Goal: Task Accomplishment & Management: Manage account settings

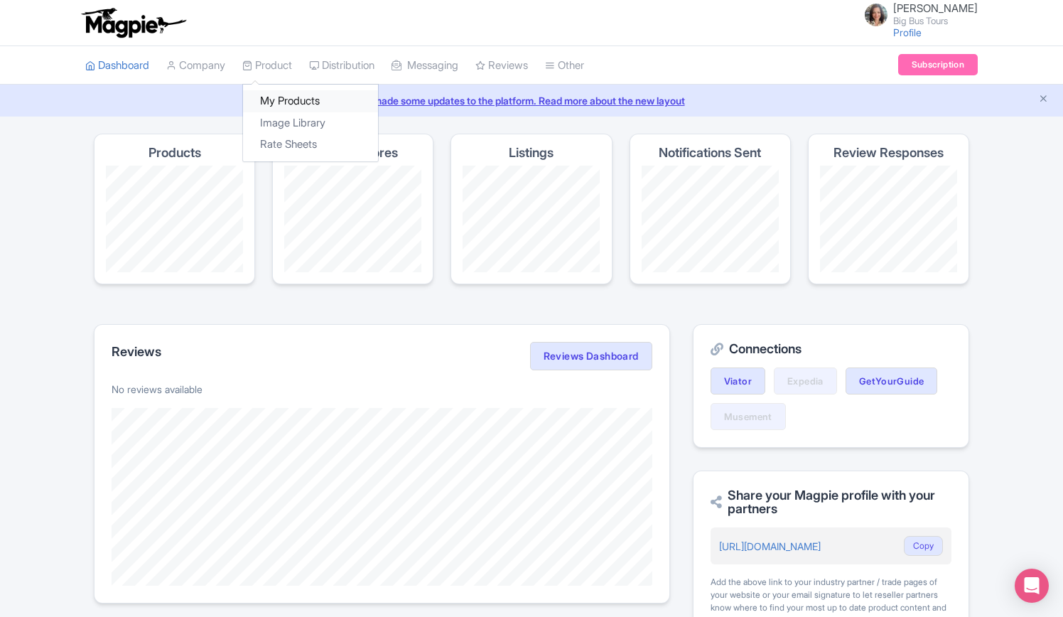
click at [277, 99] on link "My Products" at bounding box center [310, 101] width 135 height 22
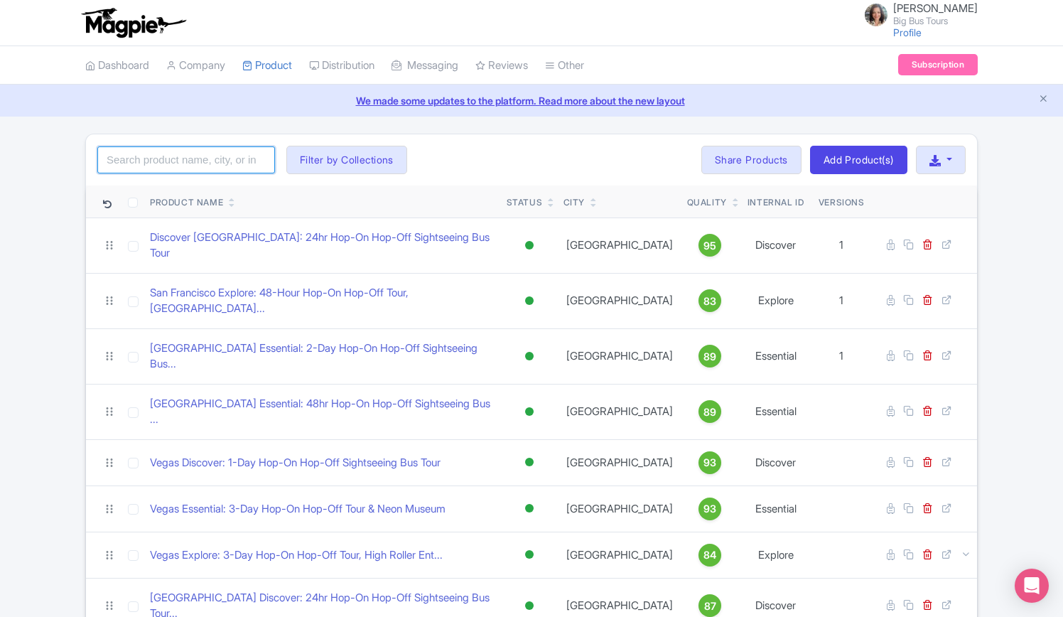
click at [196, 160] on input "search" at bounding box center [186, 159] width 178 height 27
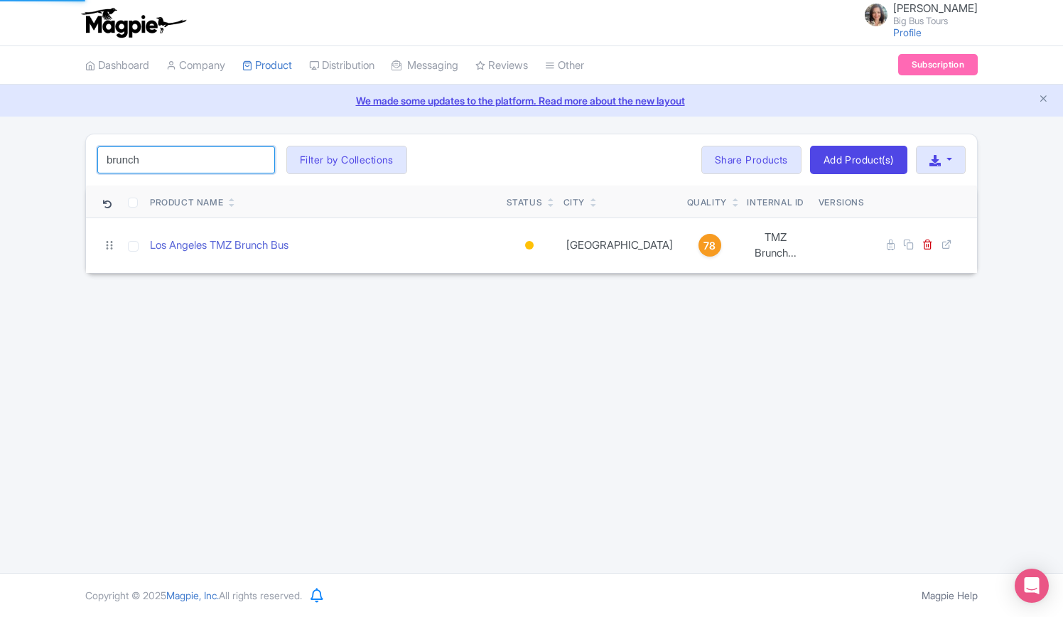
type input "brunch"
click button "Search" at bounding box center [0, 0] width 0 height 0
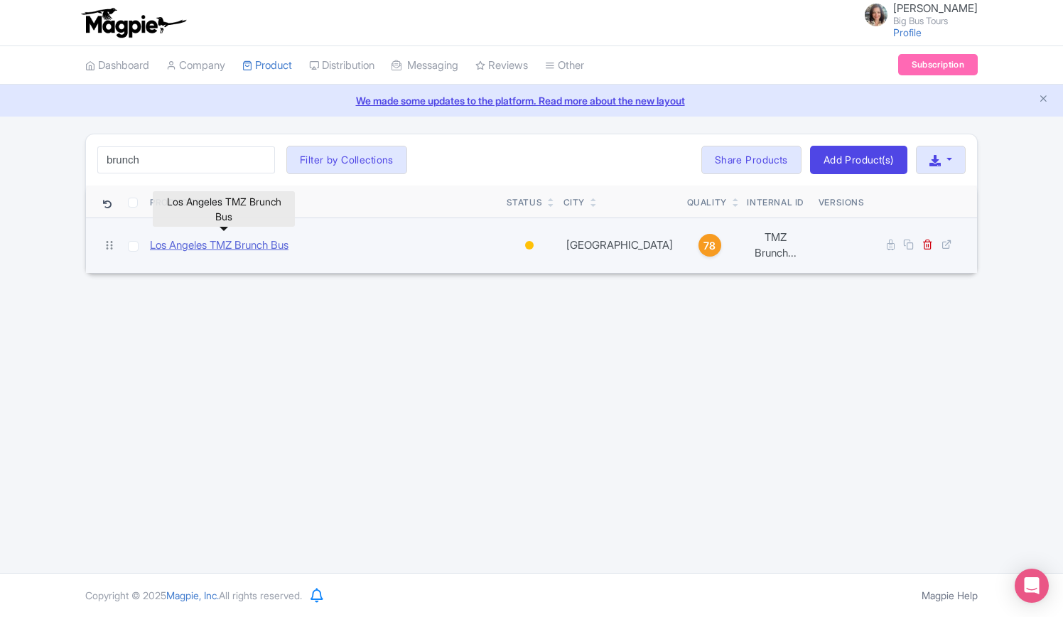
click at [244, 240] on link "Los Angeles TMZ Brunch Bus" at bounding box center [219, 245] width 139 height 16
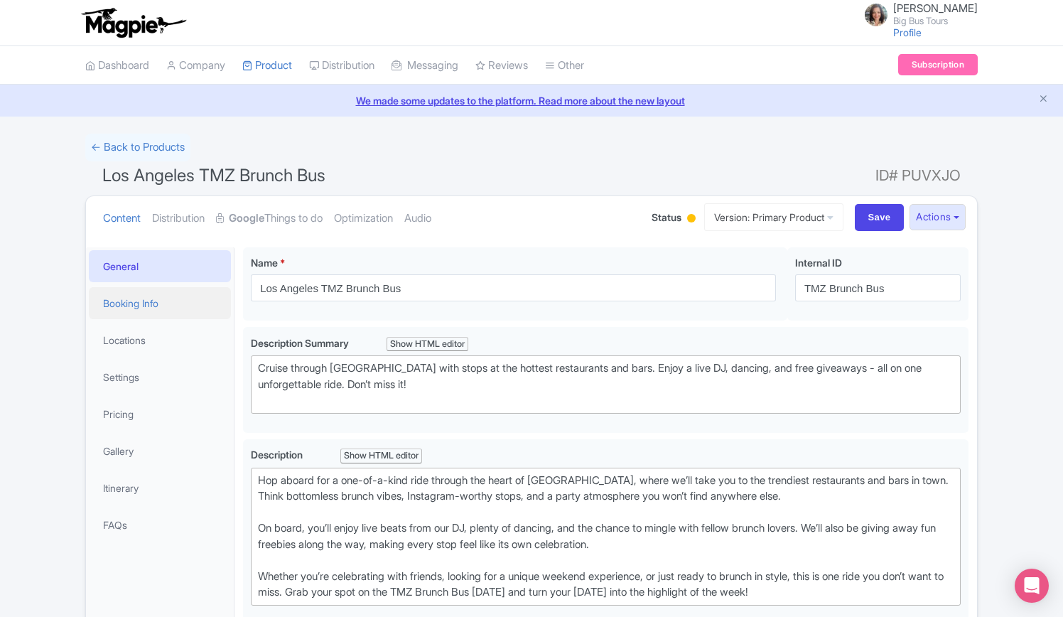
click at [158, 295] on link "Booking Info" at bounding box center [160, 303] width 142 height 32
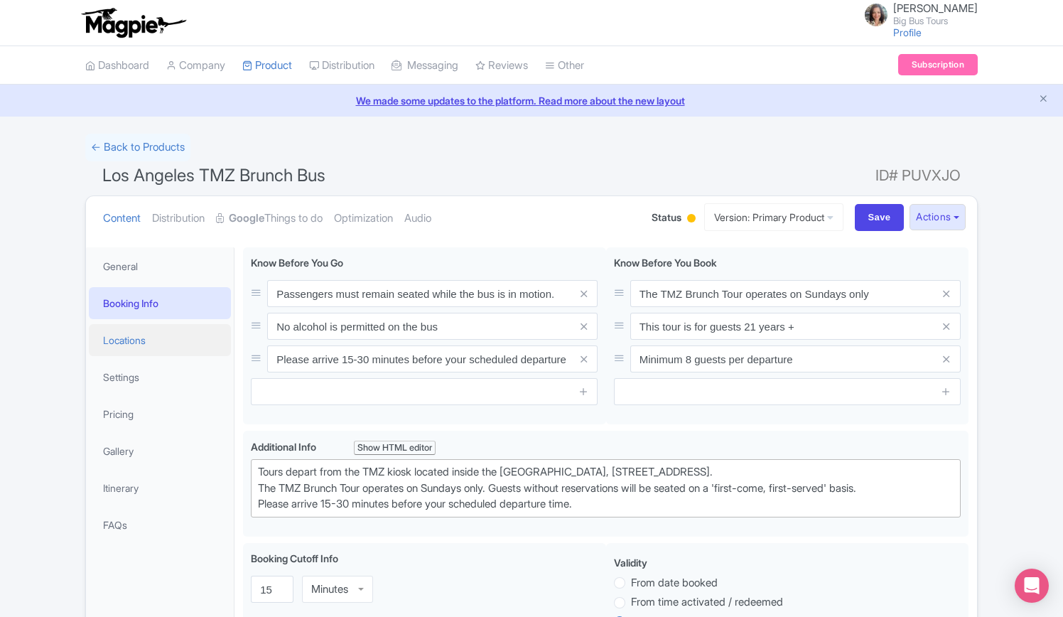
click at [127, 335] on link "Locations" at bounding box center [160, 340] width 142 height 32
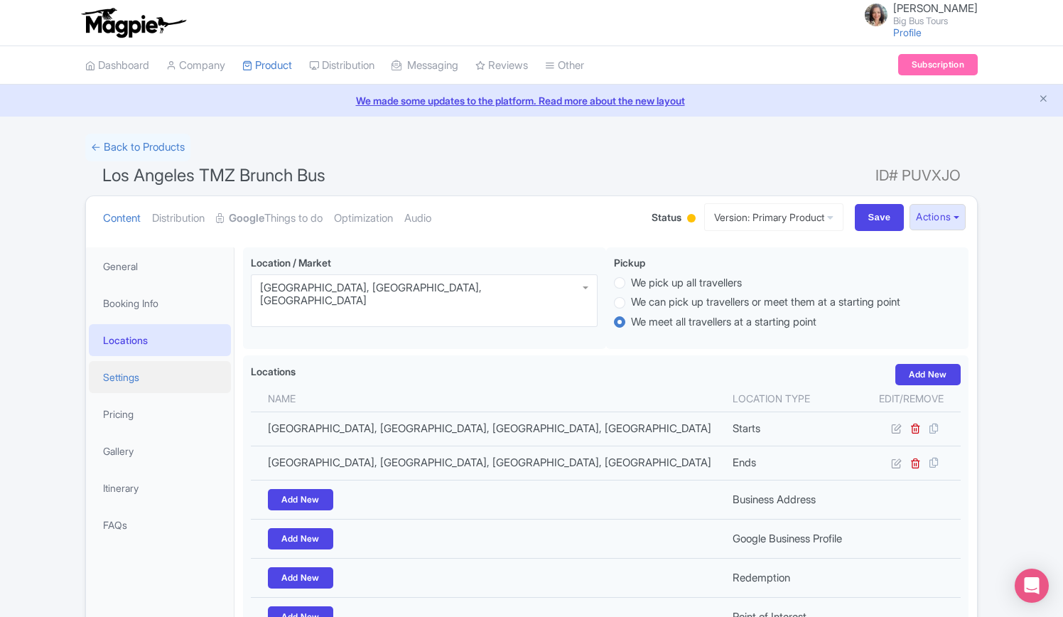
click at [122, 372] on link "Settings" at bounding box center [160, 377] width 142 height 32
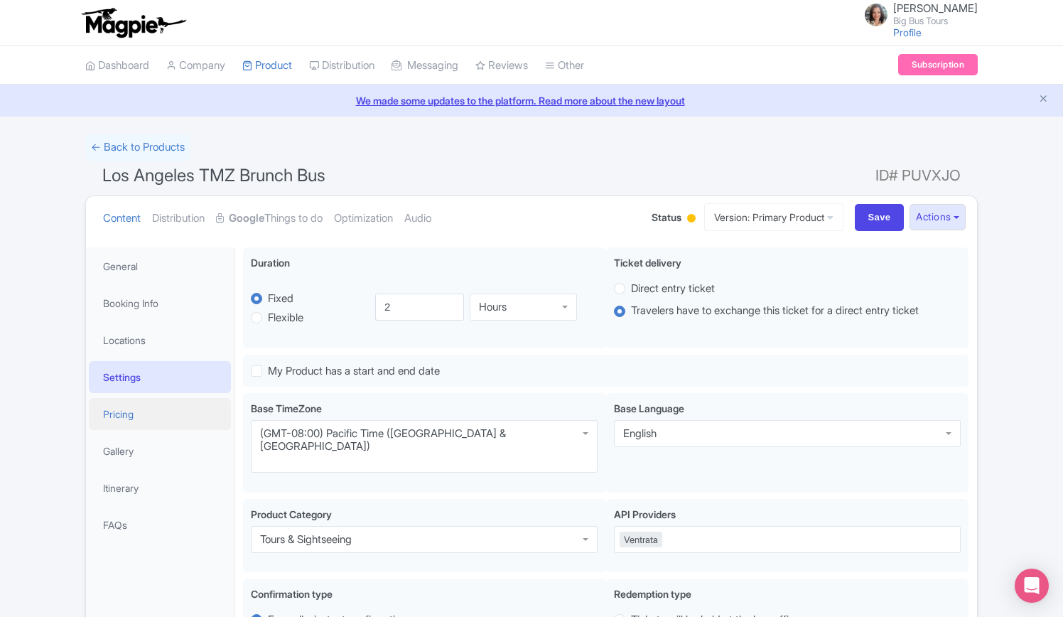
click at [114, 414] on link "Pricing" at bounding box center [160, 414] width 142 height 32
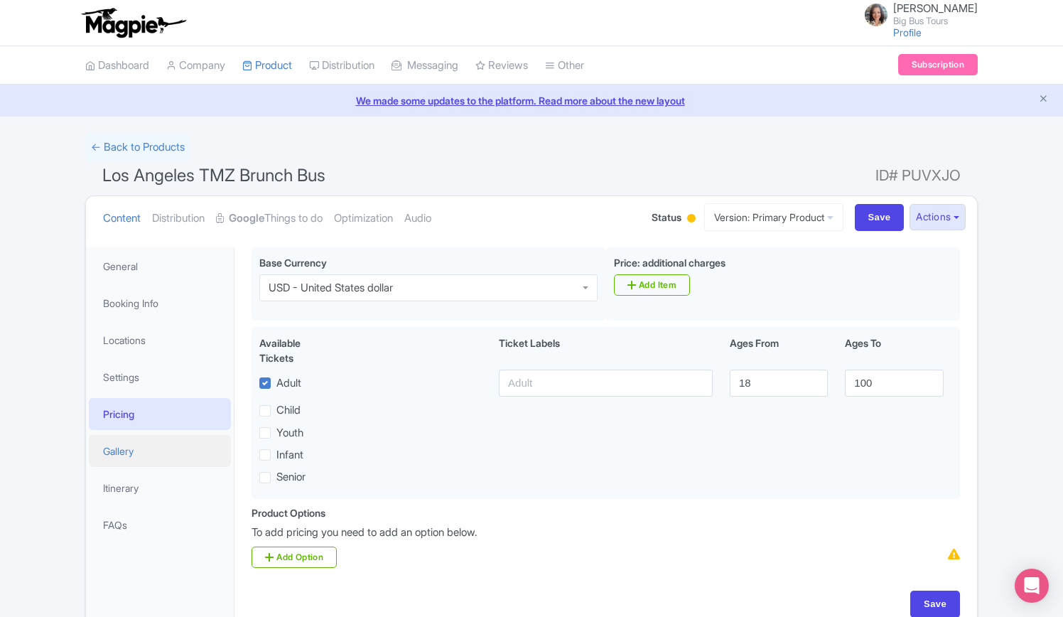
click at [122, 445] on link "Gallery" at bounding box center [160, 451] width 142 height 32
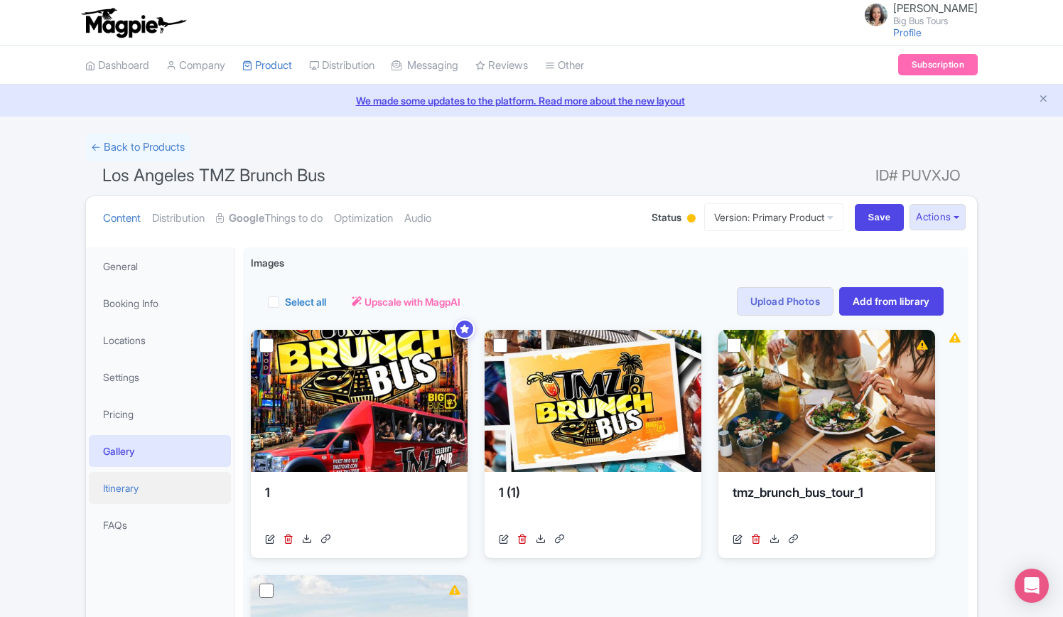
click at [118, 489] on link "Itinerary" at bounding box center [160, 488] width 142 height 32
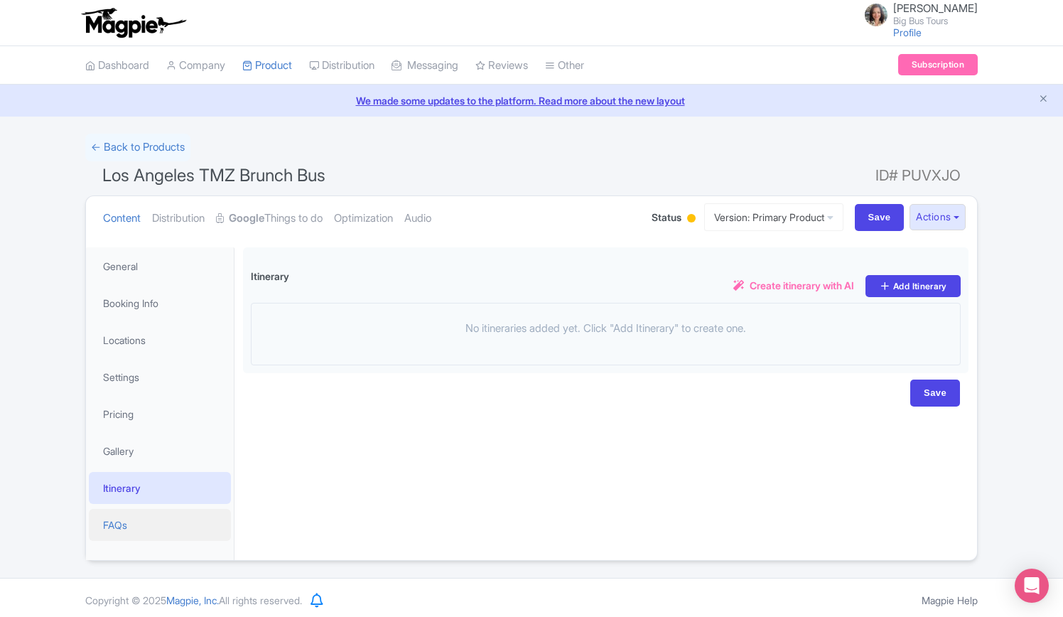
click at [115, 518] on link "FAQs" at bounding box center [160, 525] width 142 height 32
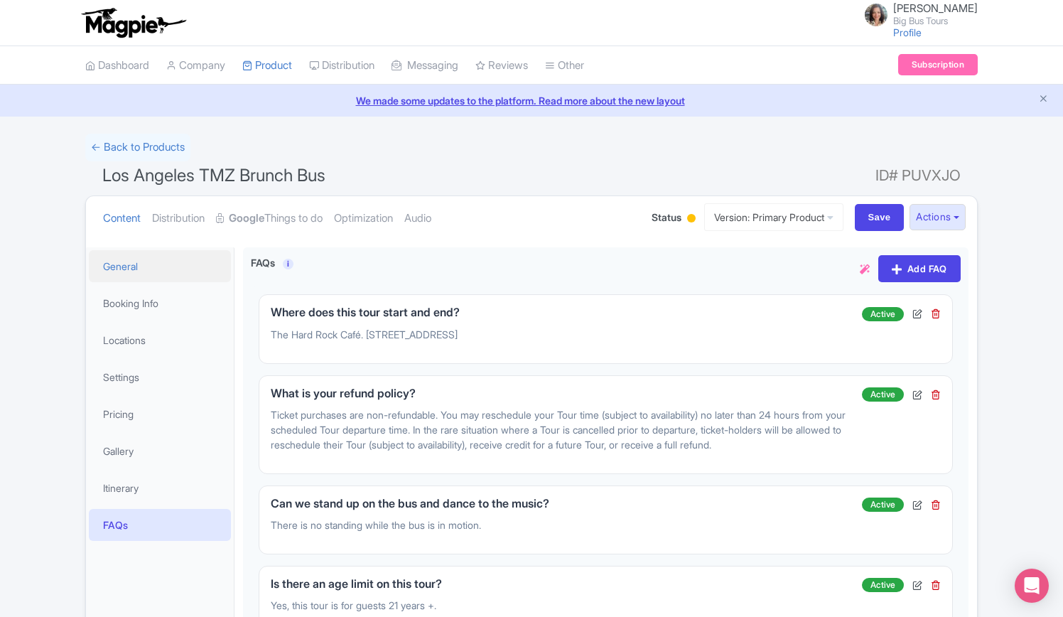
click at [134, 264] on link "General" at bounding box center [160, 266] width 142 height 32
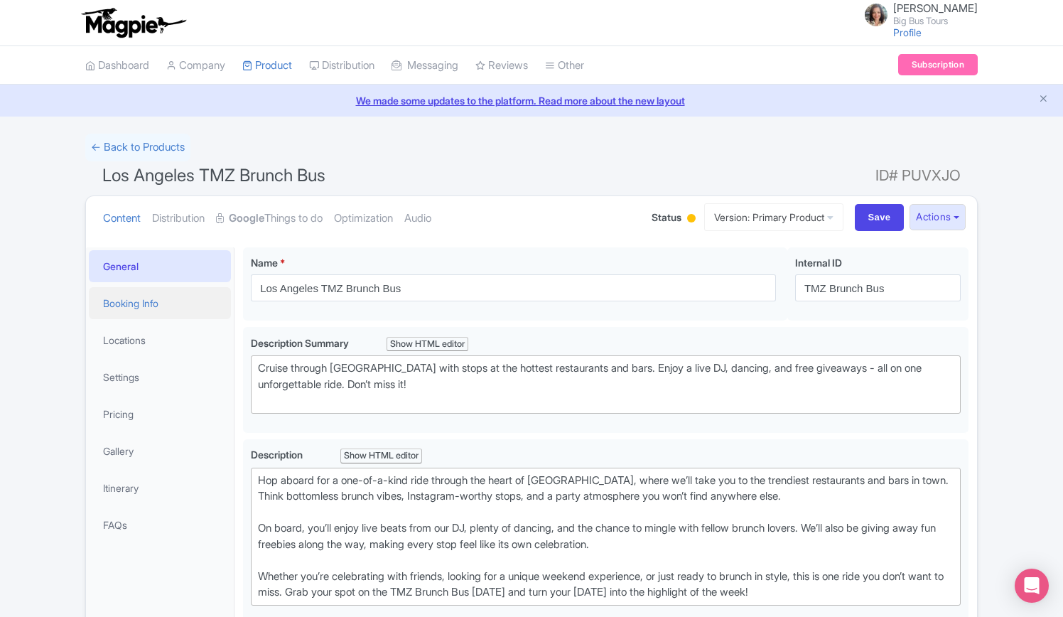
click at [133, 305] on link "Booking Info" at bounding box center [160, 303] width 142 height 32
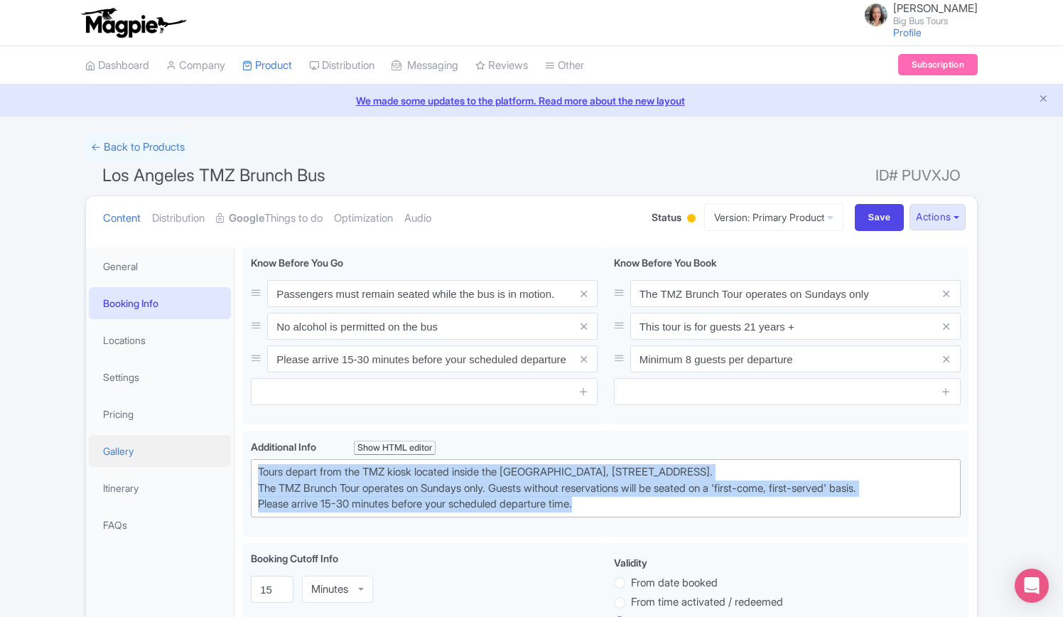
drag, startPoint x: 621, startPoint y: 510, endPoint x: 175, endPoint y: 450, distance: 450.3
paste trix-editor "MZ Brunch Bus Tour departs every Sunday at 12:30 pm from Pacific Design Center,…"
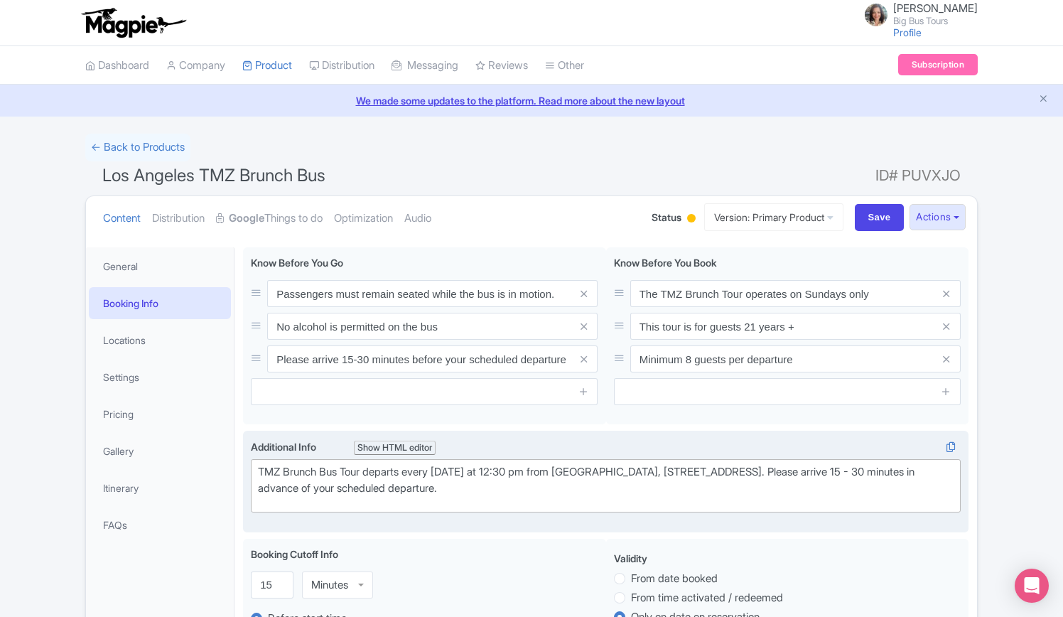
type trix-editor "<div>TMZ Brunch Bus Tour departs every Sunday at 12:30 pm from Pacific Design C…"
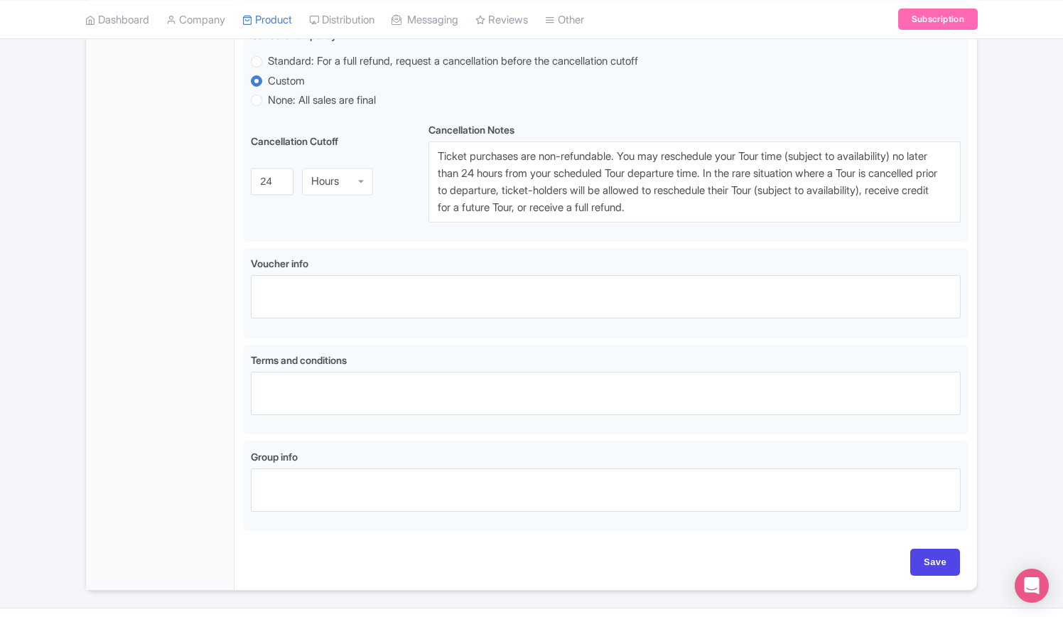
scroll to position [766, 0]
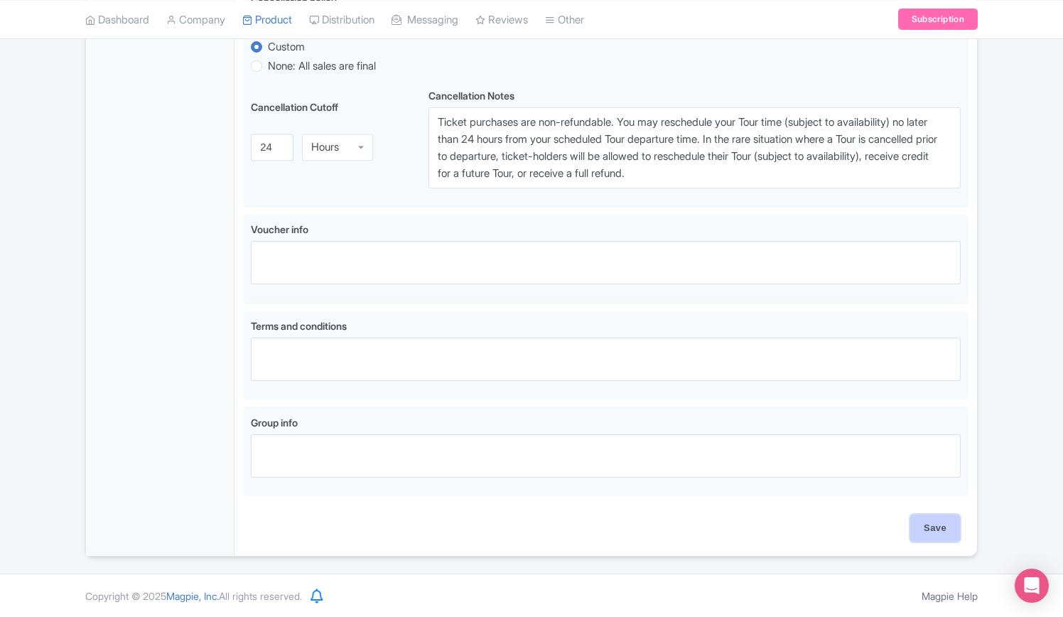
click at [938, 527] on input "Save" at bounding box center [935, 528] width 50 height 27
type input "Saving..."
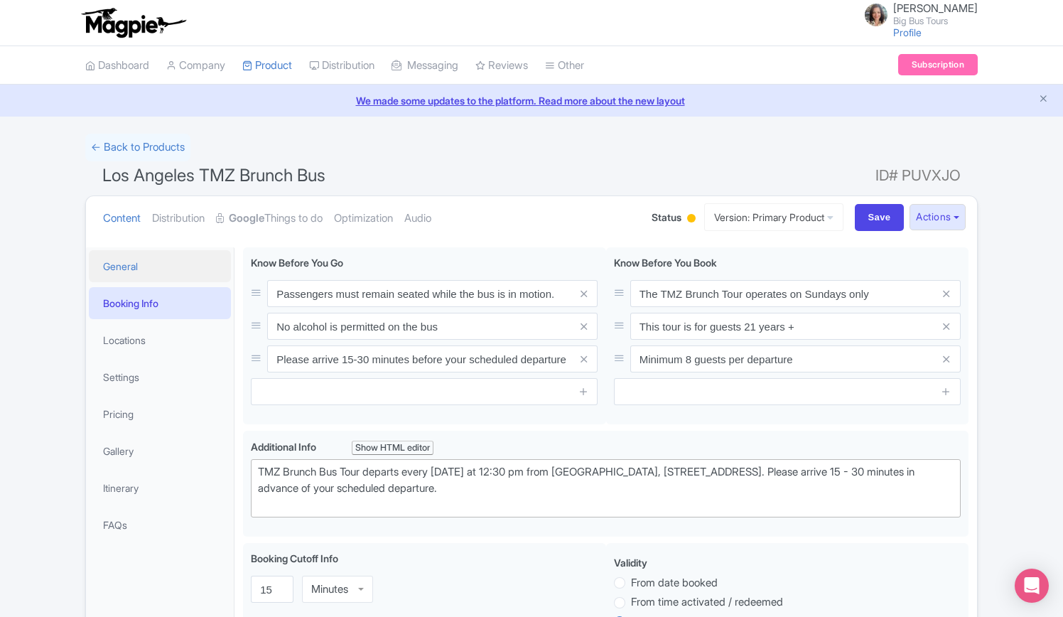
click at [119, 269] on link "General" at bounding box center [160, 266] width 142 height 32
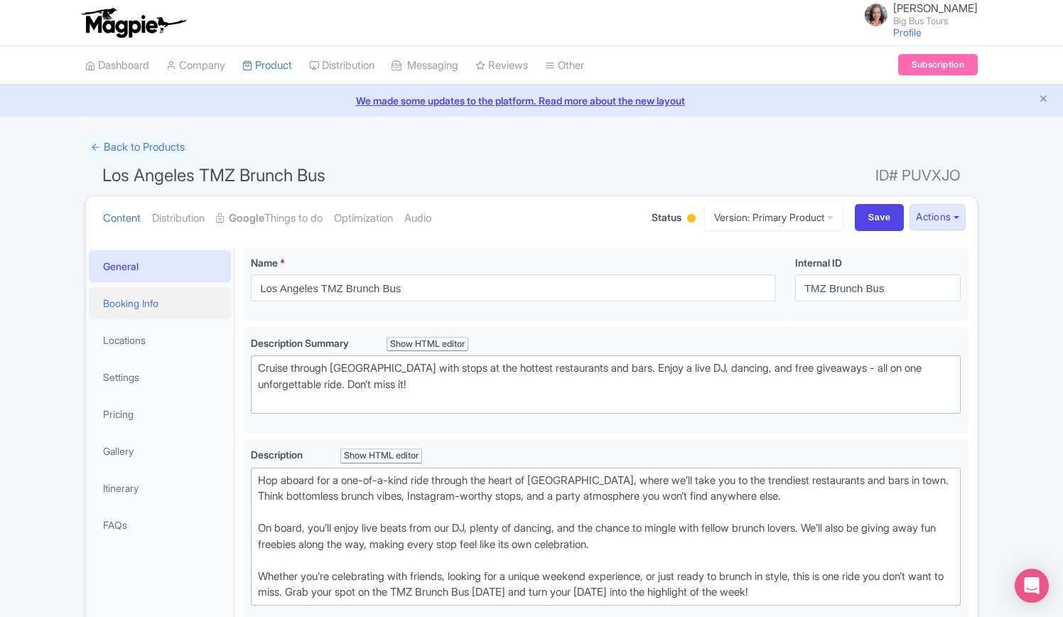
click at [132, 305] on link "Booking Info" at bounding box center [160, 303] width 142 height 32
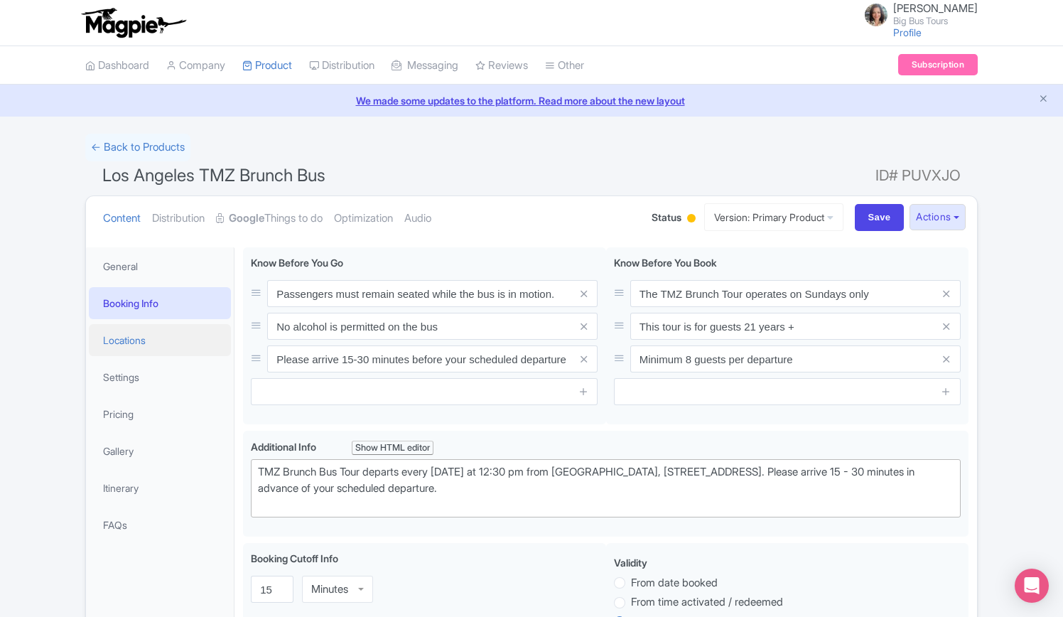
click at [121, 338] on link "Locations" at bounding box center [160, 340] width 142 height 32
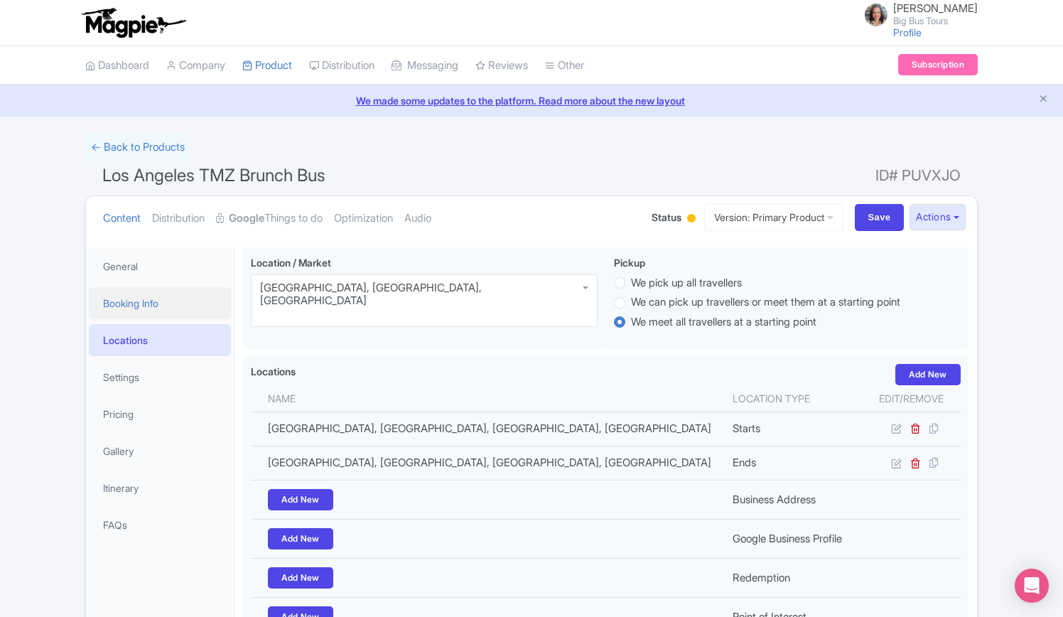
click at [138, 298] on link "Booking Info" at bounding box center [160, 303] width 142 height 32
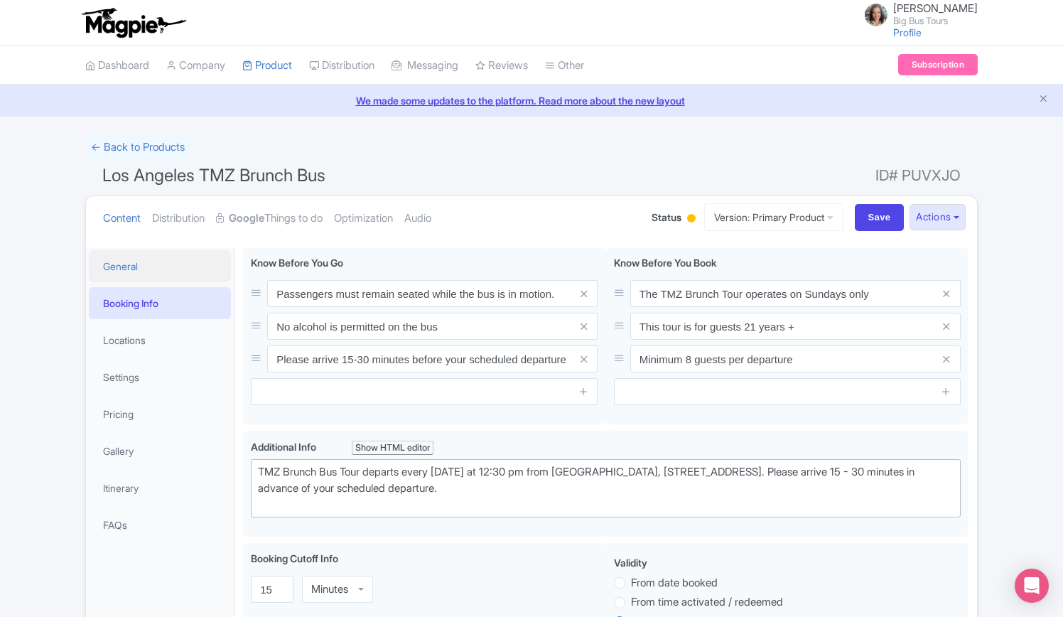
click at [129, 259] on link "General" at bounding box center [160, 266] width 142 height 32
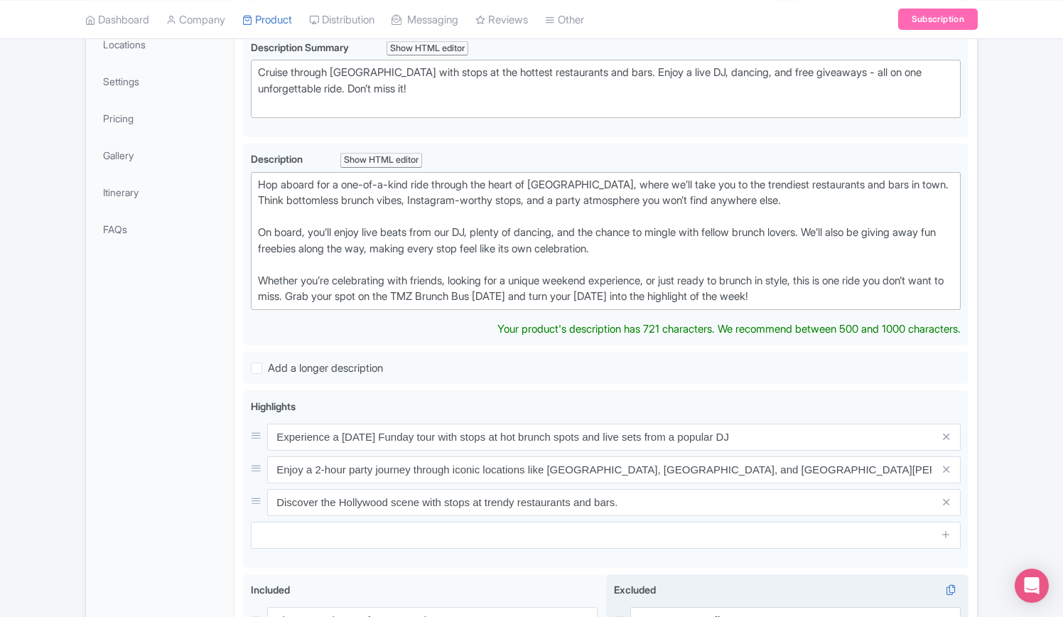
scroll to position [465, 0]
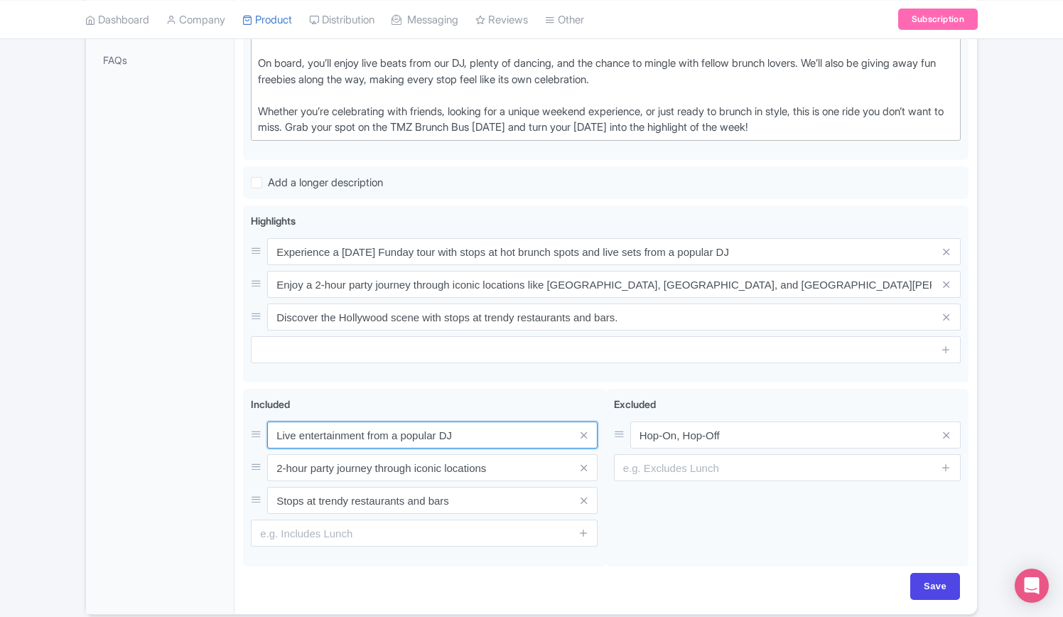
drag, startPoint x: 482, startPoint y: 445, endPoint x: 230, endPoint y: 443, distance: 252.3
click at [230, 443] on div "General Booking Info Locations Settings Pricing Gallery Itinerary FAQs Los Ange…" at bounding box center [531, 194] width 891 height 840
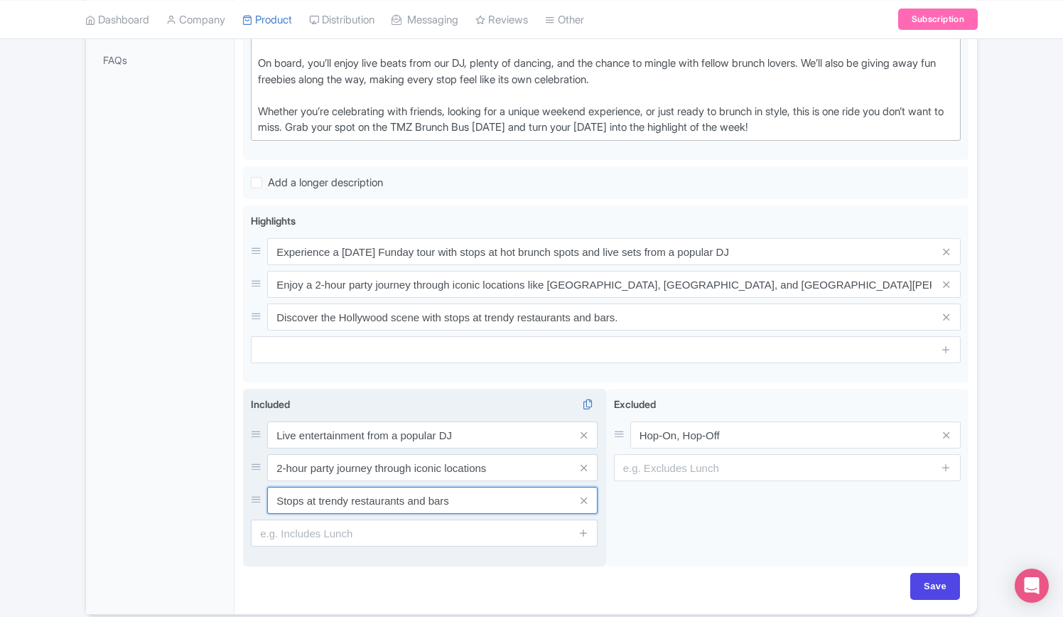
drag, startPoint x: 482, startPoint y: 503, endPoint x: 247, endPoint y: 481, distance: 235.6
click at [247, 481] on div "Included i Live entertainment from a popular DJ 2-hour party journey through ic…" at bounding box center [424, 478] width 363 height 178
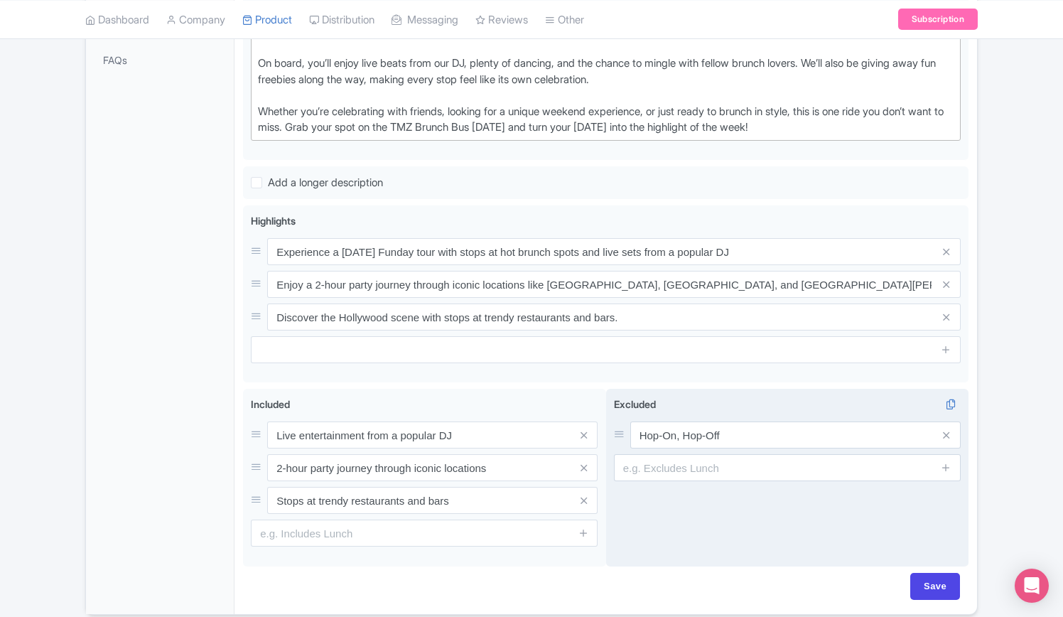
click at [648, 558] on div "Excluded i Hop-On, Hop-Off" at bounding box center [787, 478] width 363 height 178
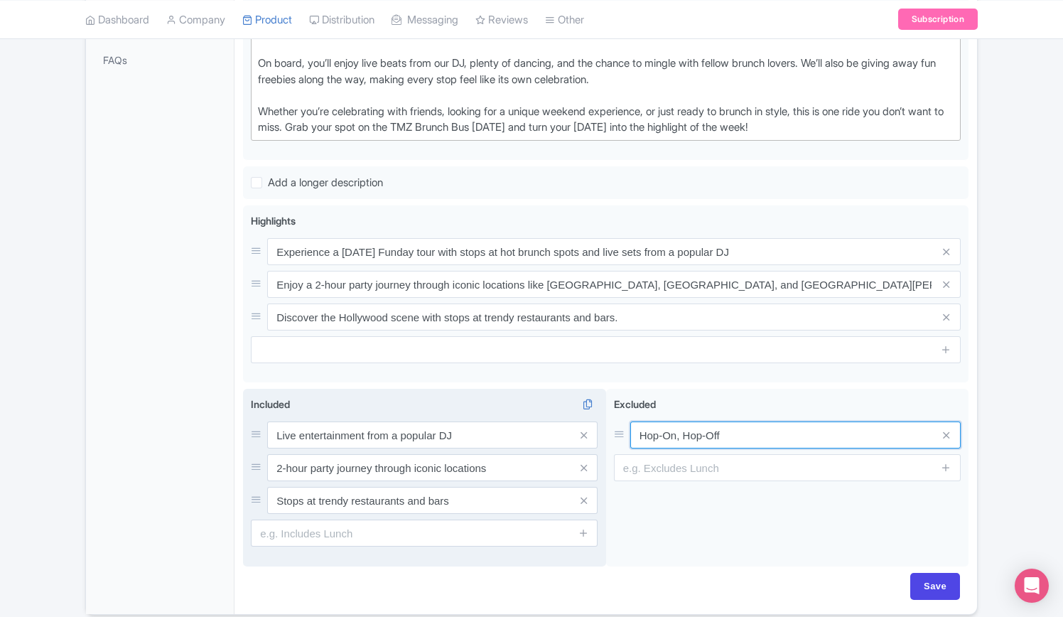
drag, startPoint x: 753, startPoint y: 436, endPoint x: 552, endPoint y: 427, distance: 201.3
click at [552, 427] on div "Live entertainment from a popular DJ 2-hour party journey through iconic locati…" at bounding box center [606, 480] width 726 height 183
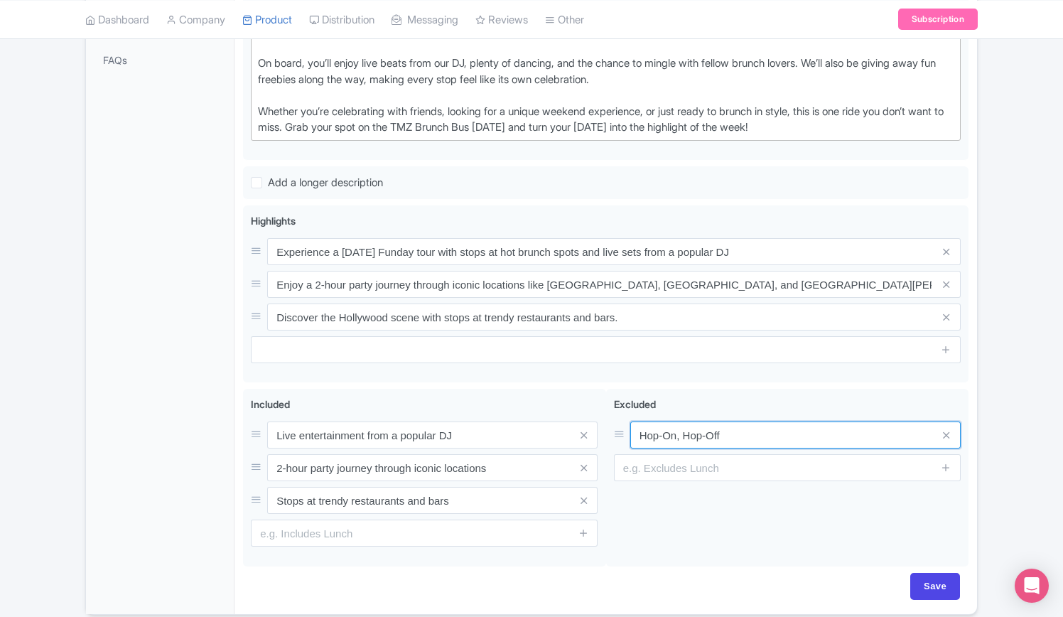
scroll to position [38, 0]
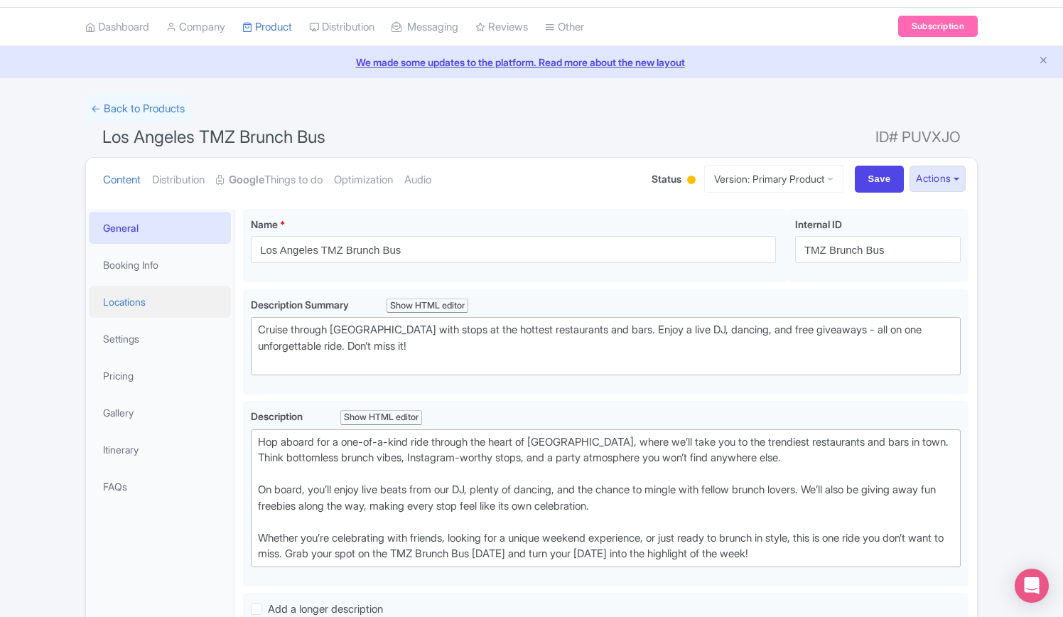
click at [130, 303] on link "Locations" at bounding box center [160, 302] width 142 height 32
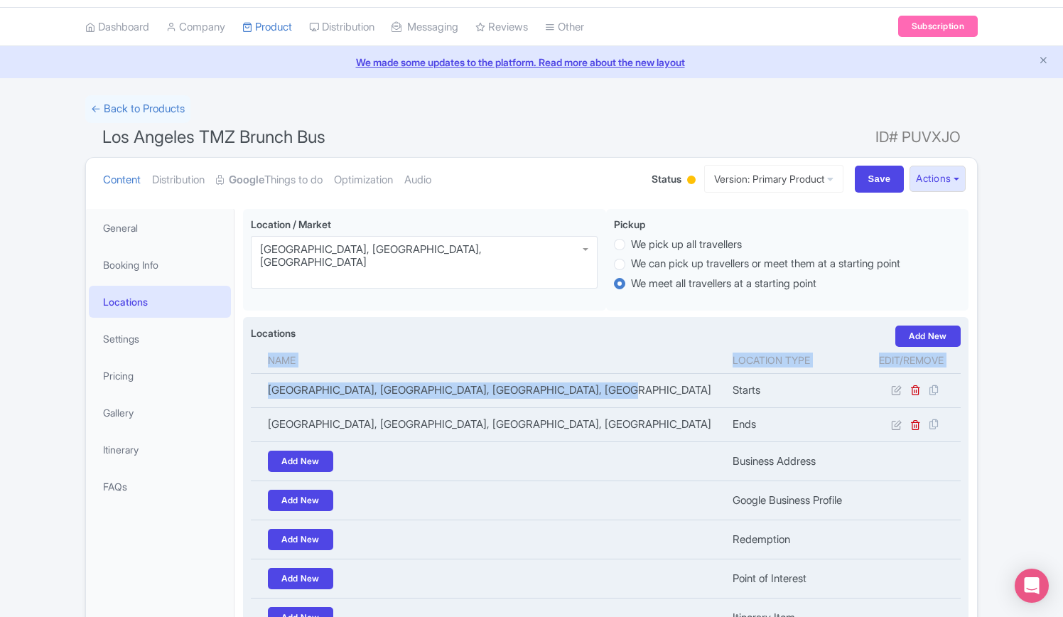
drag, startPoint x: 583, startPoint y: 393, endPoint x: 249, endPoint y: 392, distance: 334.0
click at [249, 392] on div "Locations i Add New Name Location type Edit/Remove Pacific Design Center, Melro…" at bounding box center [606, 487] width 726 height 340
click at [279, 392] on td "Pacific Design Center, Melrose Avenue, West Hollywood, CA, USA" at bounding box center [487, 390] width 473 height 34
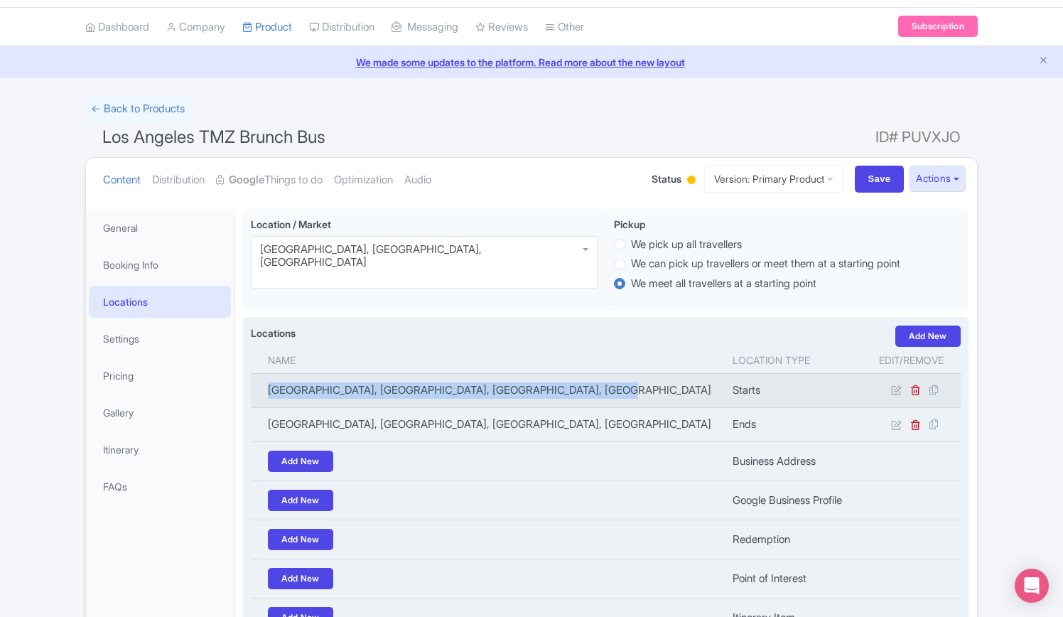
drag, startPoint x: 284, startPoint y: 391, endPoint x: 598, endPoint y: 393, distance: 314.9
click at [598, 393] on td "Pacific Design Center, Melrose Avenue, West Hollywood, CA, USA" at bounding box center [487, 390] width 473 height 34
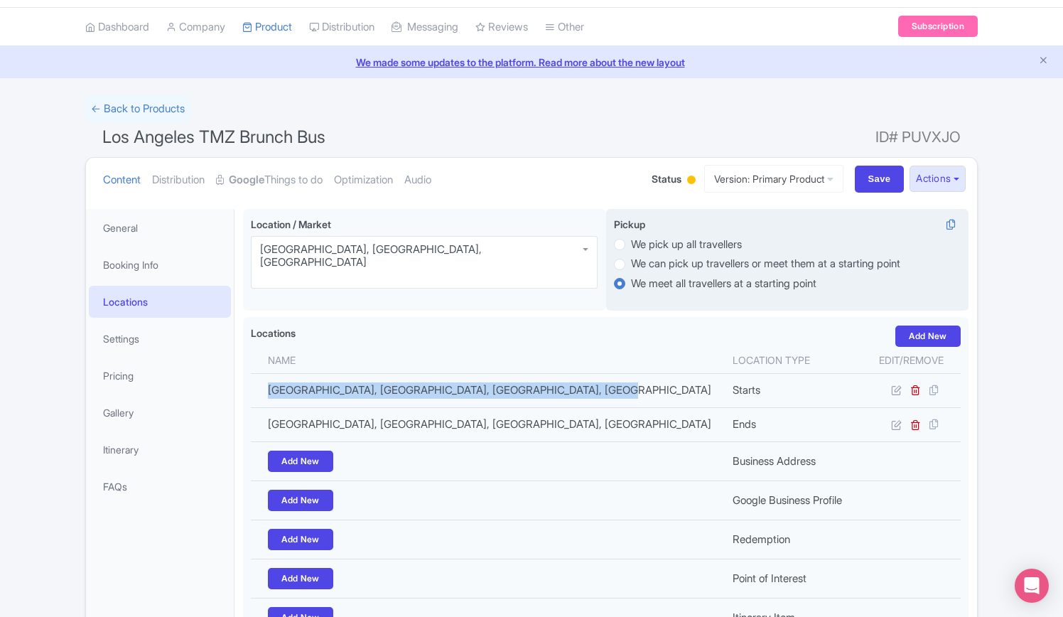
copy td "Pacific Design Center, Melrose Avenue, West Hollywood, CA, USA"
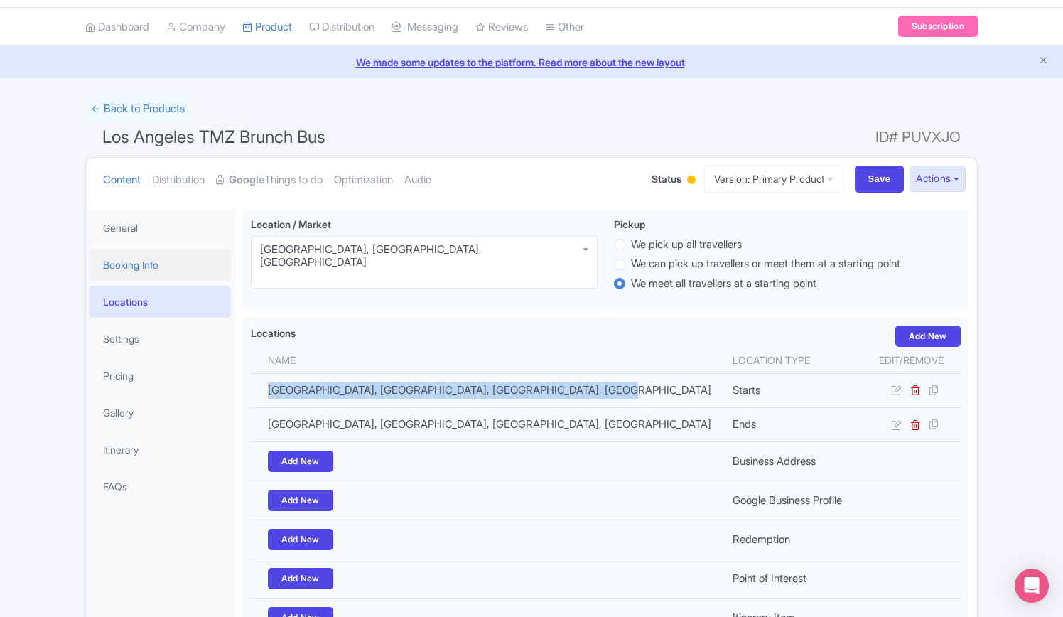
click at [149, 260] on link "Booking Info" at bounding box center [160, 265] width 142 height 32
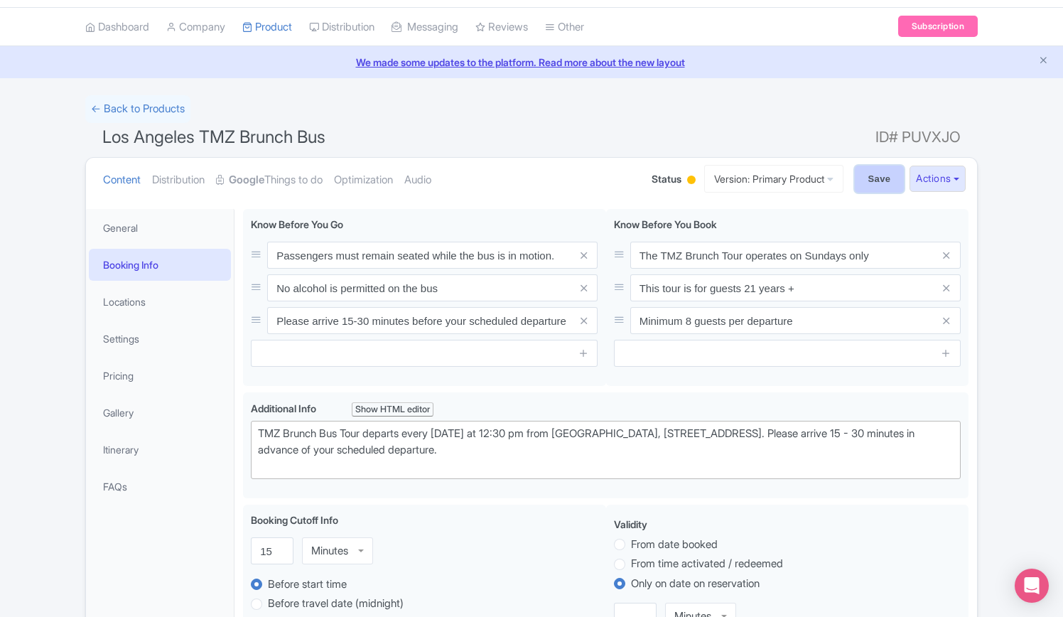
click at [874, 177] on input "Save" at bounding box center [880, 179] width 50 height 27
type input "Saving..."
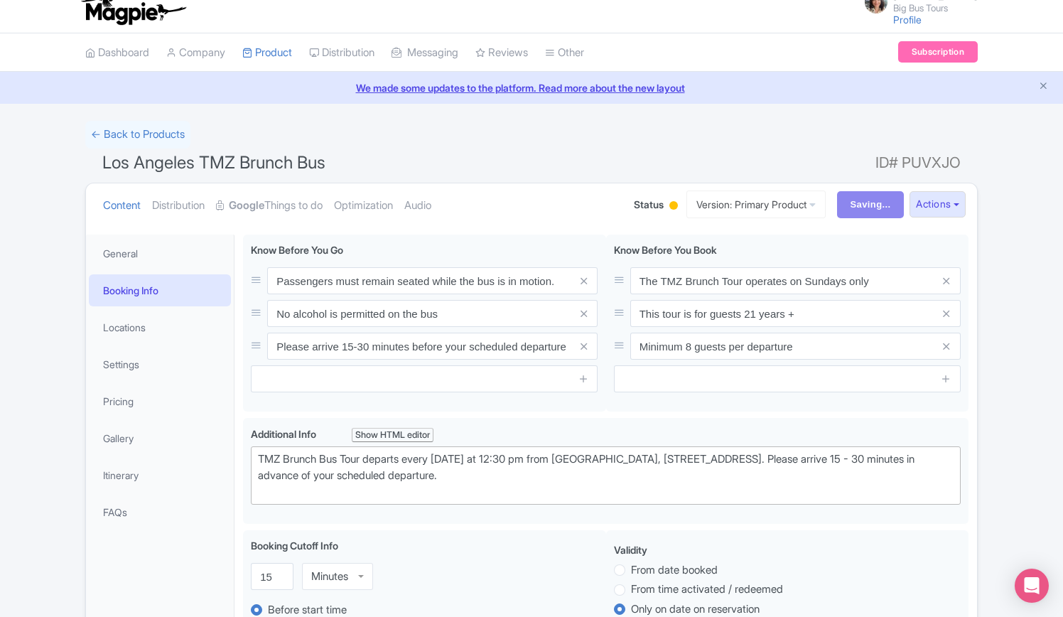
scroll to position [0, 0]
